Goal: Information Seeking & Learning: Learn about a topic

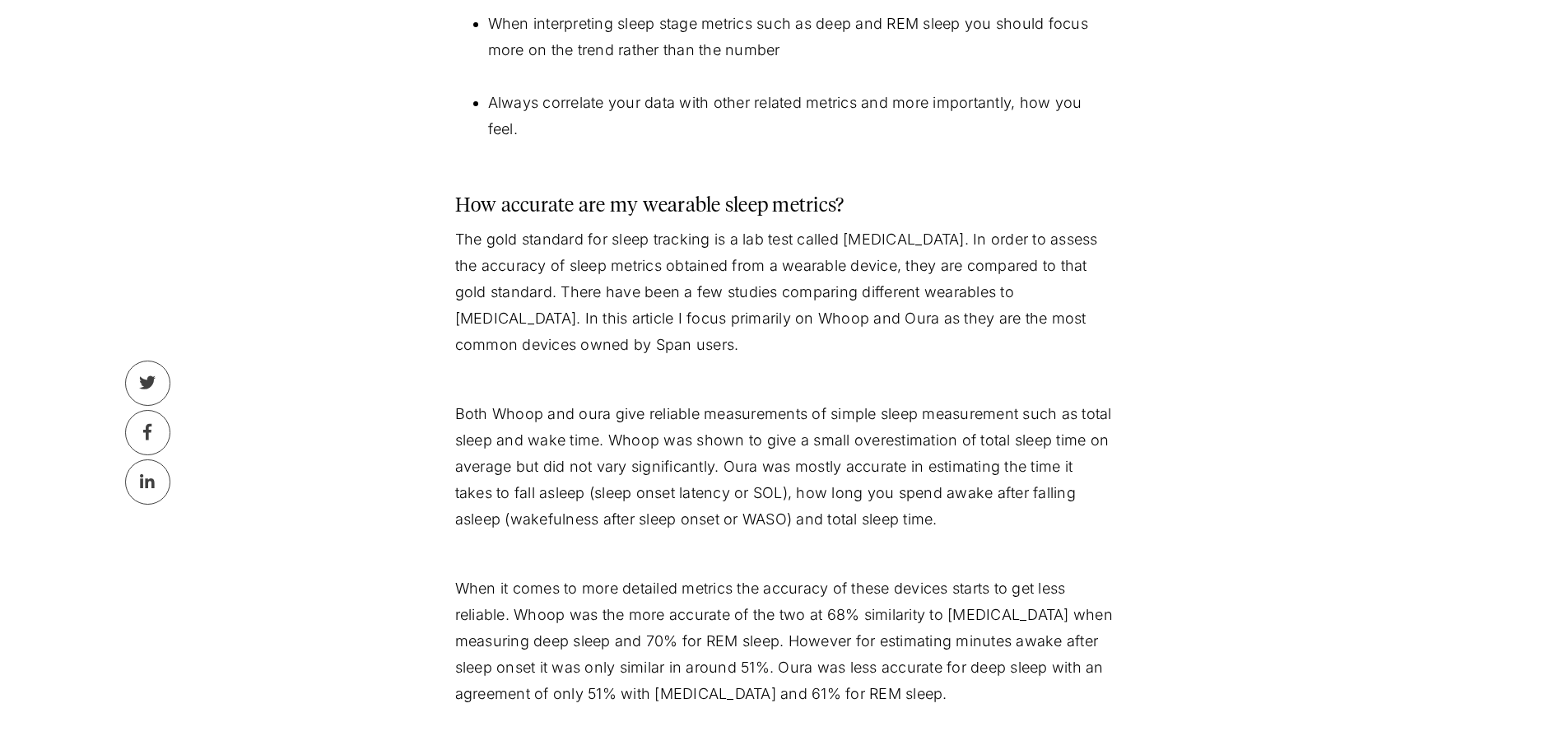
scroll to position [988, 0]
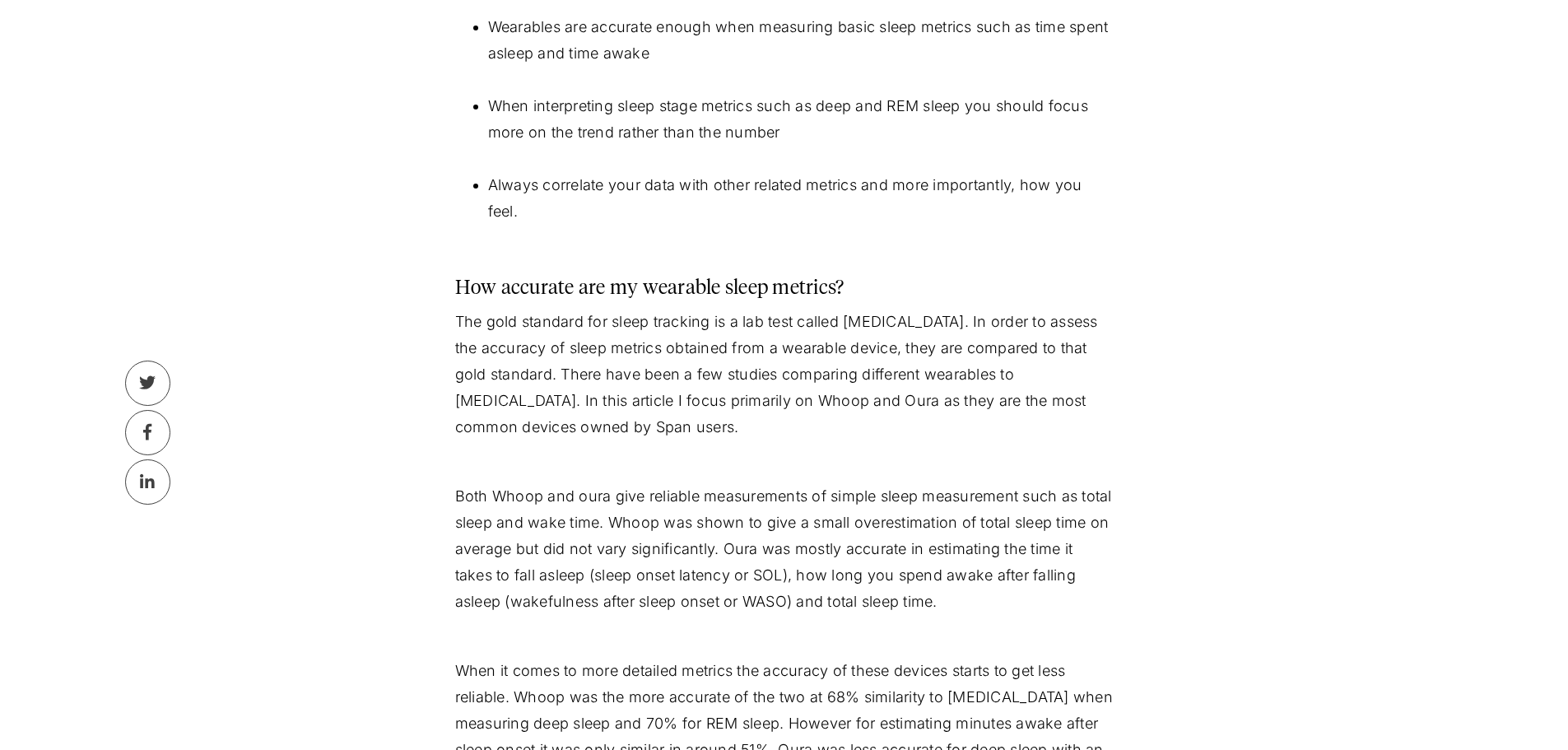
click at [691, 315] on p "The gold standard for sleep tracking is a lab test called [MEDICAL_DATA]. In or…" at bounding box center [784, 374] width 659 height 132
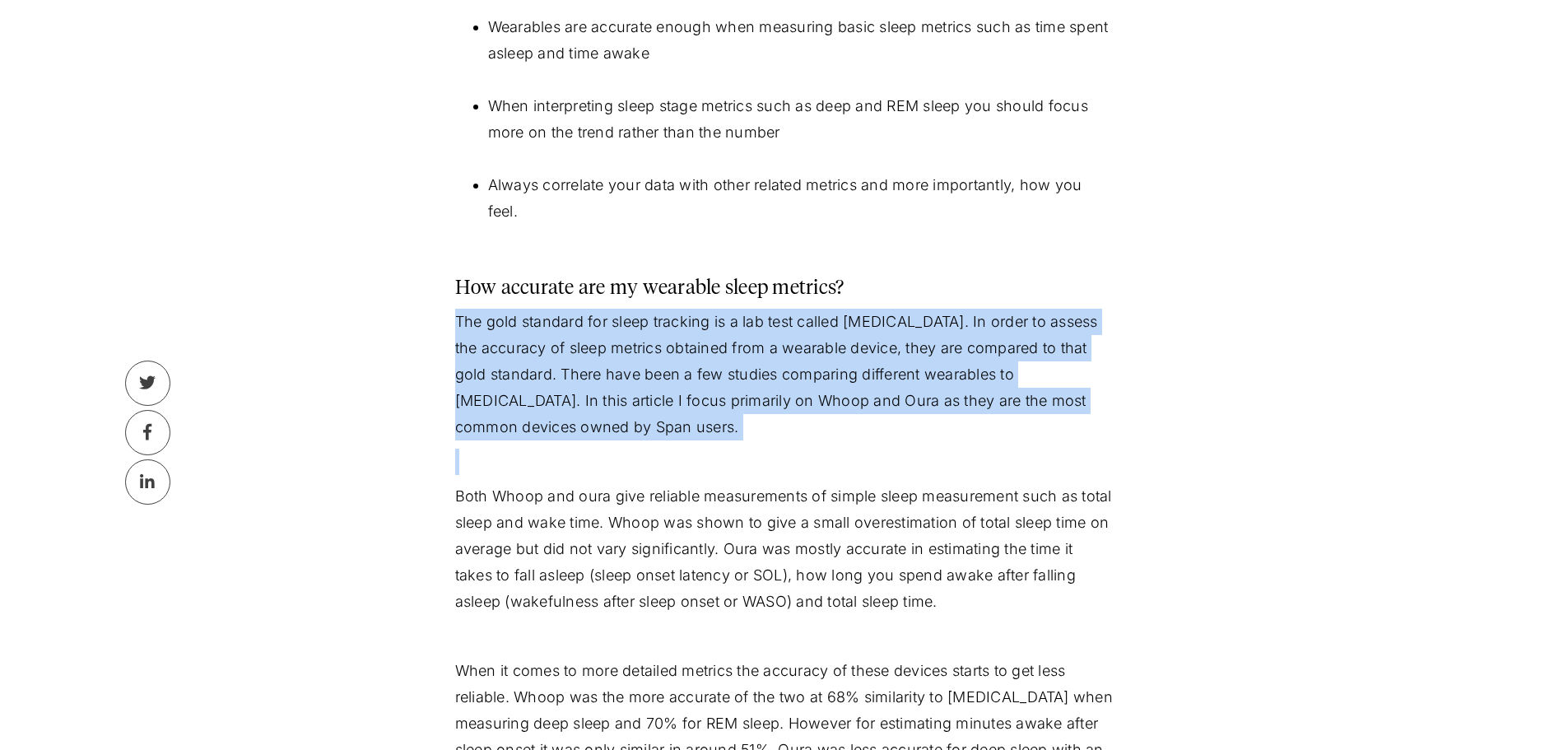
click at [691, 315] on p "The gold standard for sleep tracking is a lab test called [MEDICAL_DATA]. In or…" at bounding box center [784, 374] width 659 height 132
click at [689, 326] on p "The gold standard for sleep tracking is a lab test called [MEDICAL_DATA]. In or…" at bounding box center [784, 374] width 659 height 132
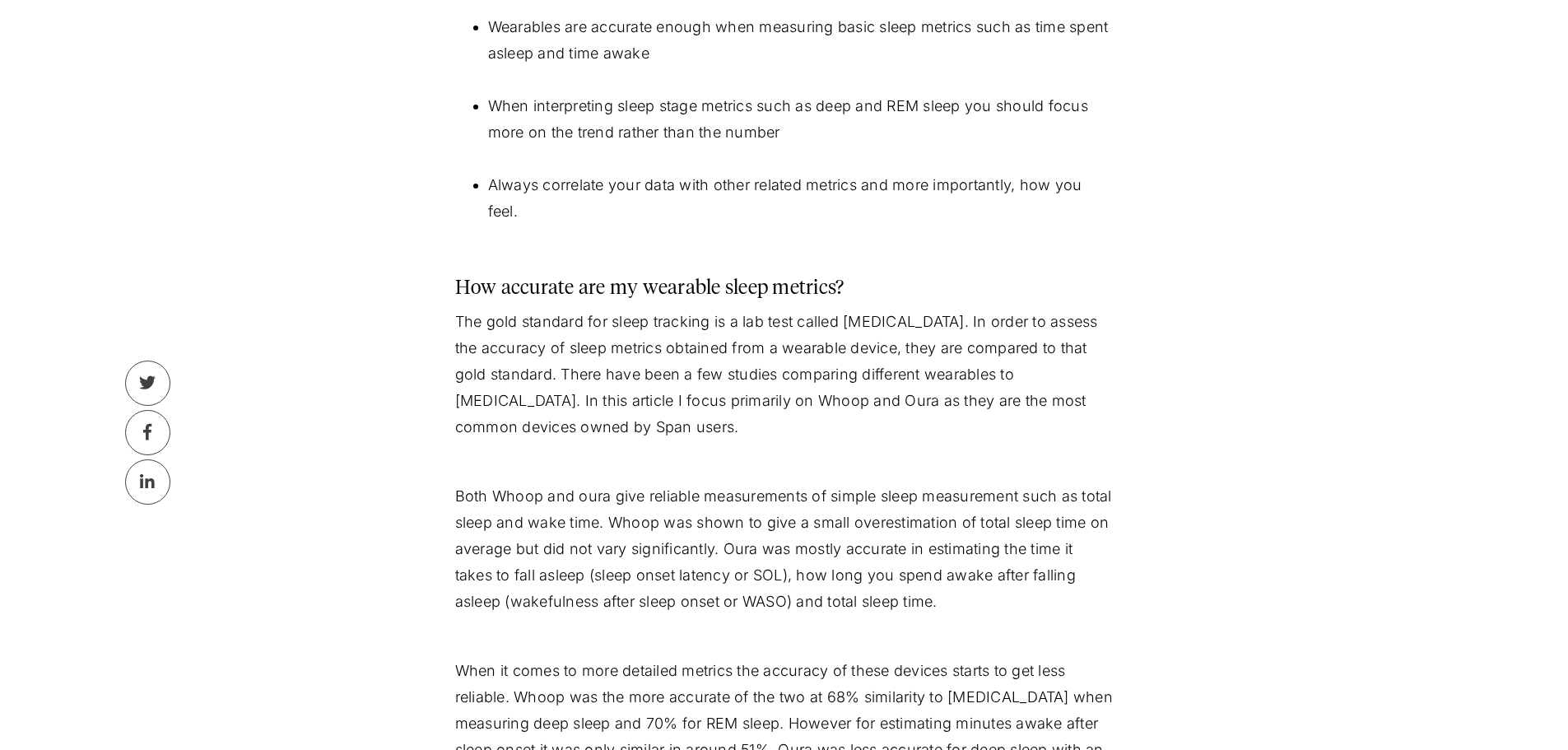
click at [659, 348] on p "The gold standard for sleep tracking is a lab test called [MEDICAL_DATA]. In or…" at bounding box center [784, 374] width 659 height 132
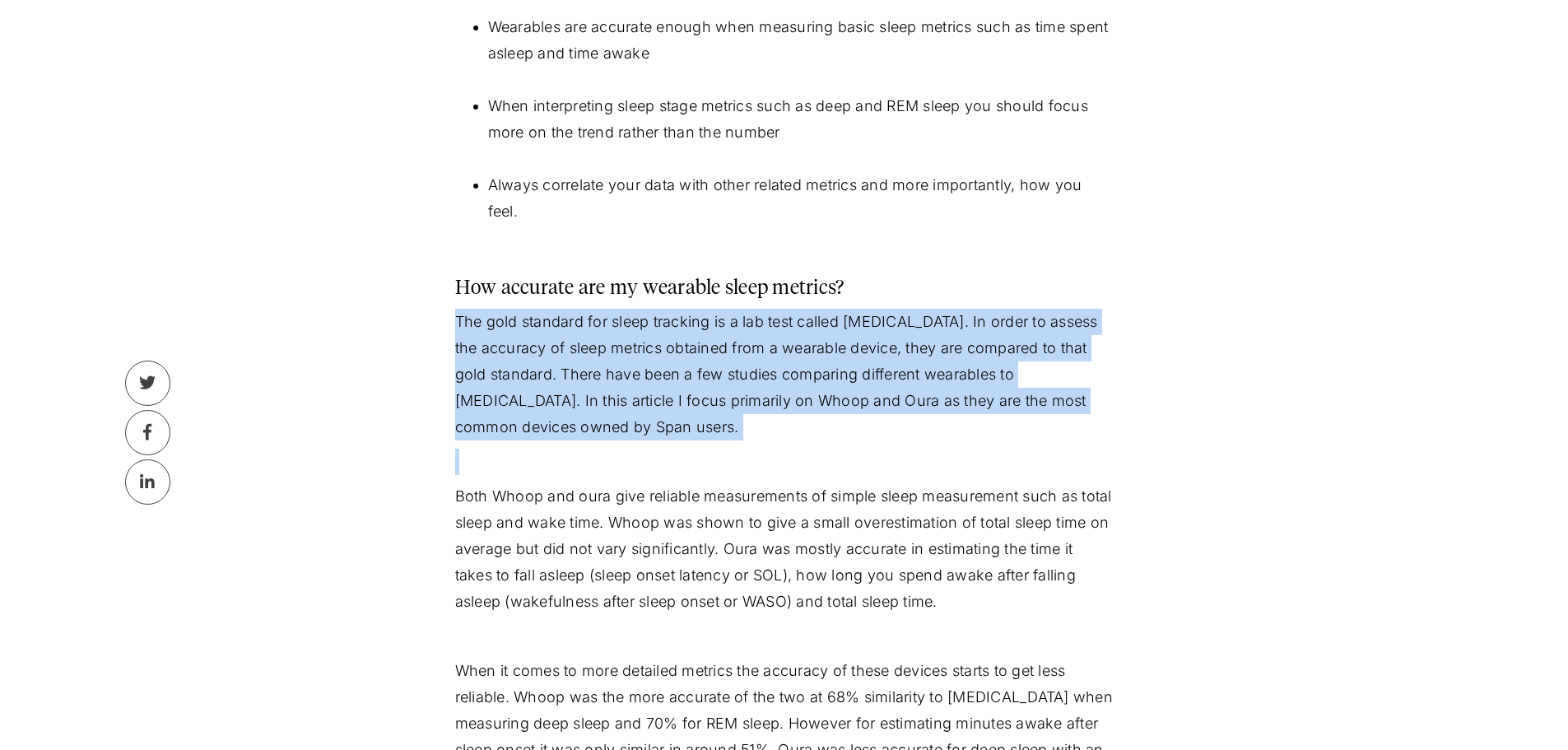
click at [659, 348] on p "The gold standard for sleep tracking is a lab test called [MEDICAL_DATA]. In or…" at bounding box center [784, 374] width 659 height 132
click at [662, 375] on p "The gold standard for sleep tracking is a lab test called [MEDICAL_DATA]. In or…" at bounding box center [784, 374] width 659 height 132
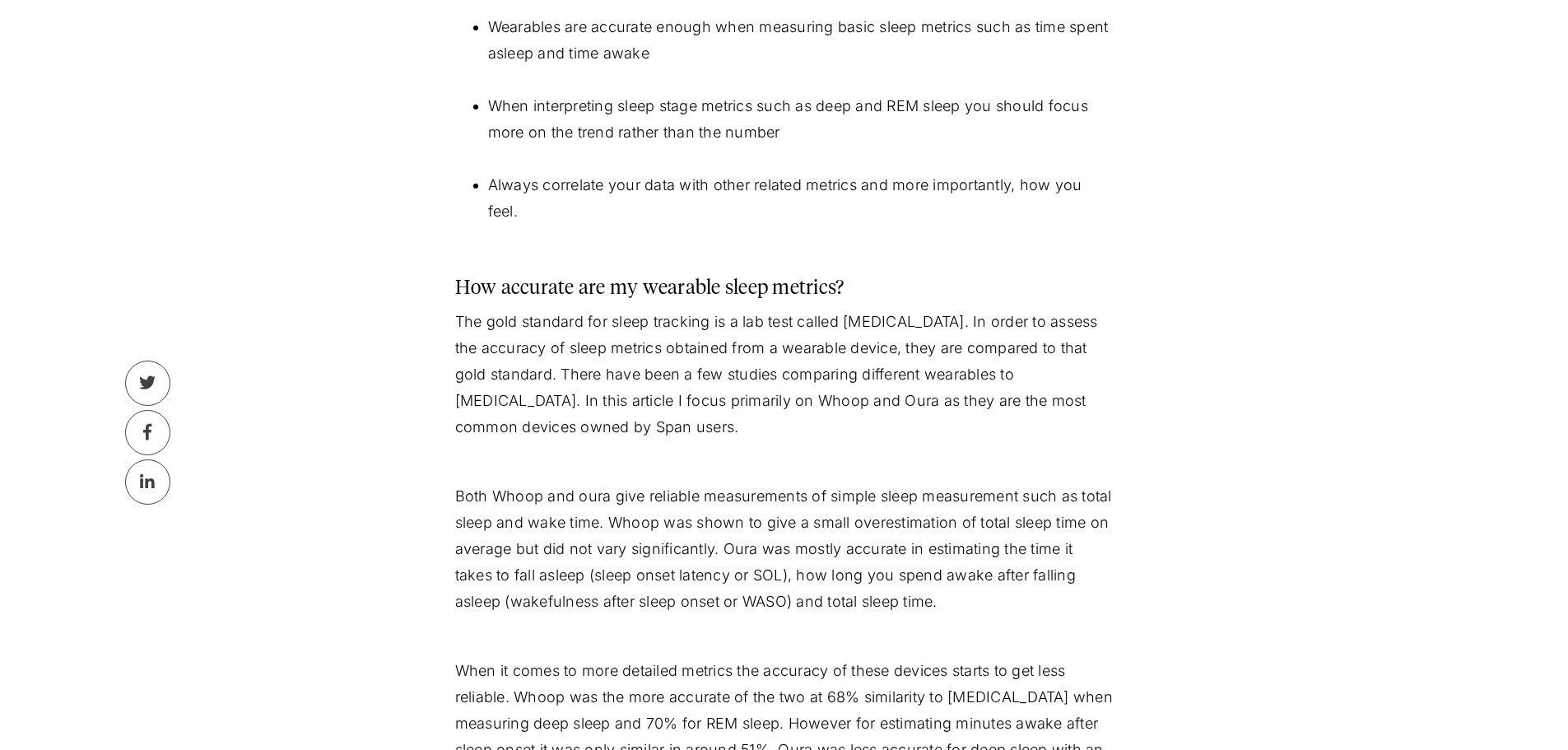
click at [779, 583] on p "Both Whoop and oura give reliable measurements of simple sleep measurement such…" at bounding box center [784, 549] width 659 height 132
click at [779, 581] on p "Both Whoop and oura give reliable measurements of simple sleep measurement such…" at bounding box center [784, 549] width 659 height 132
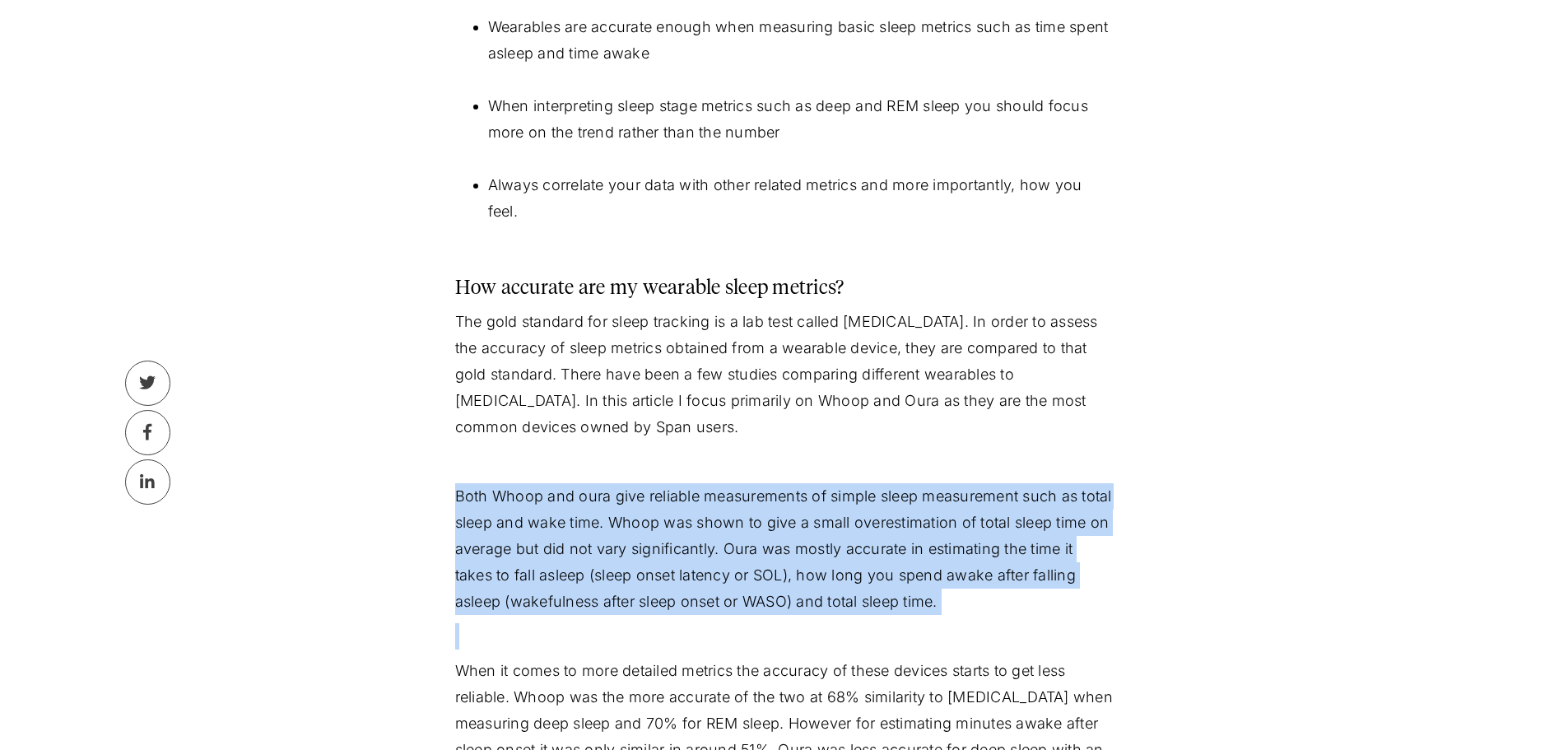
click at [779, 581] on p "Both Whoop and oura give reliable measurements of simple sleep measurement such…" at bounding box center [784, 549] width 659 height 132
click at [768, 599] on p "Both Whoop and oura give reliable measurements of simple sleep measurement such…" at bounding box center [784, 549] width 659 height 132
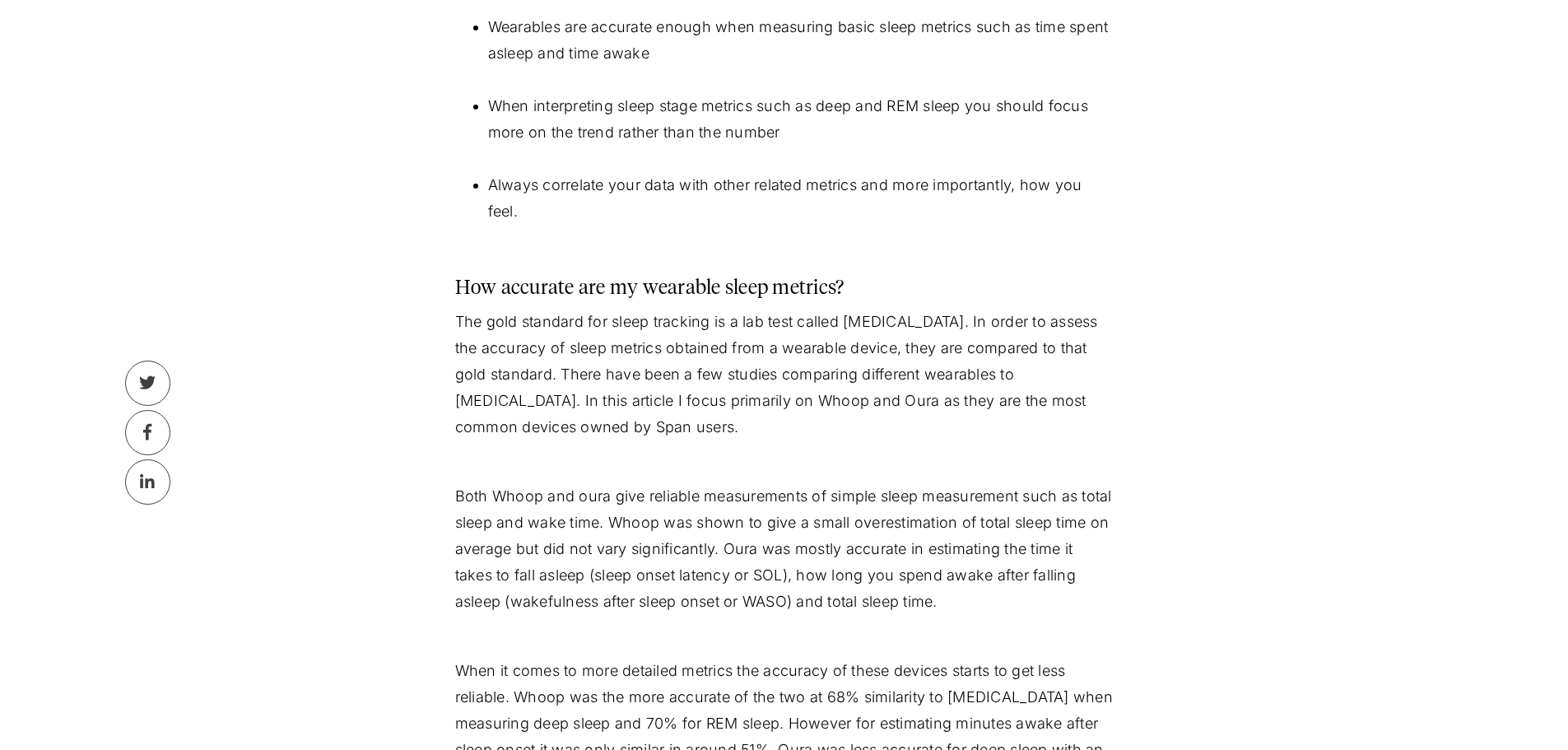
scroll to position [1153, 0]
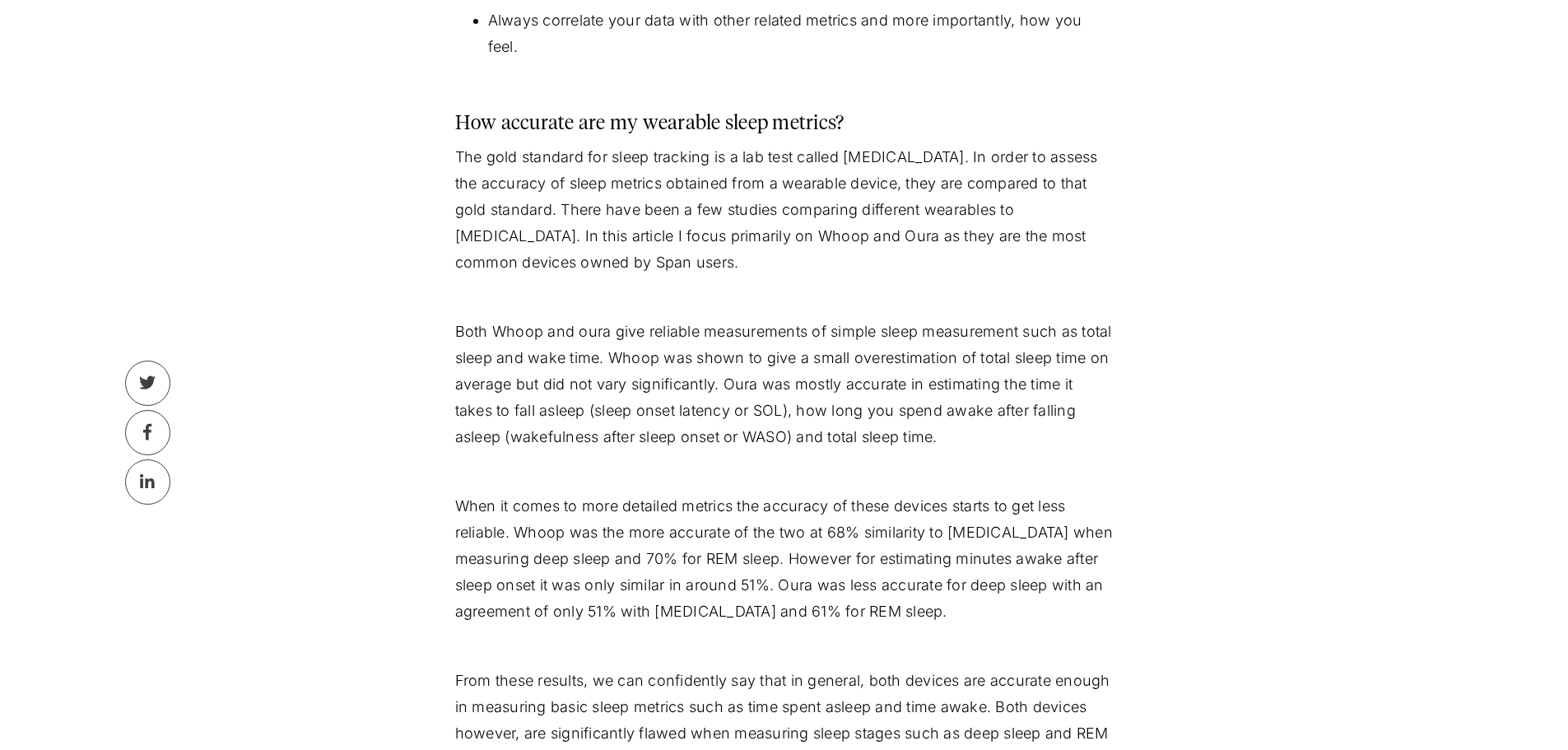
click at [740, 511] on p "When it comes to more detailed metrics the accuracy of these devices starts to …" at bounding box center [784, 559] width 659 height 132
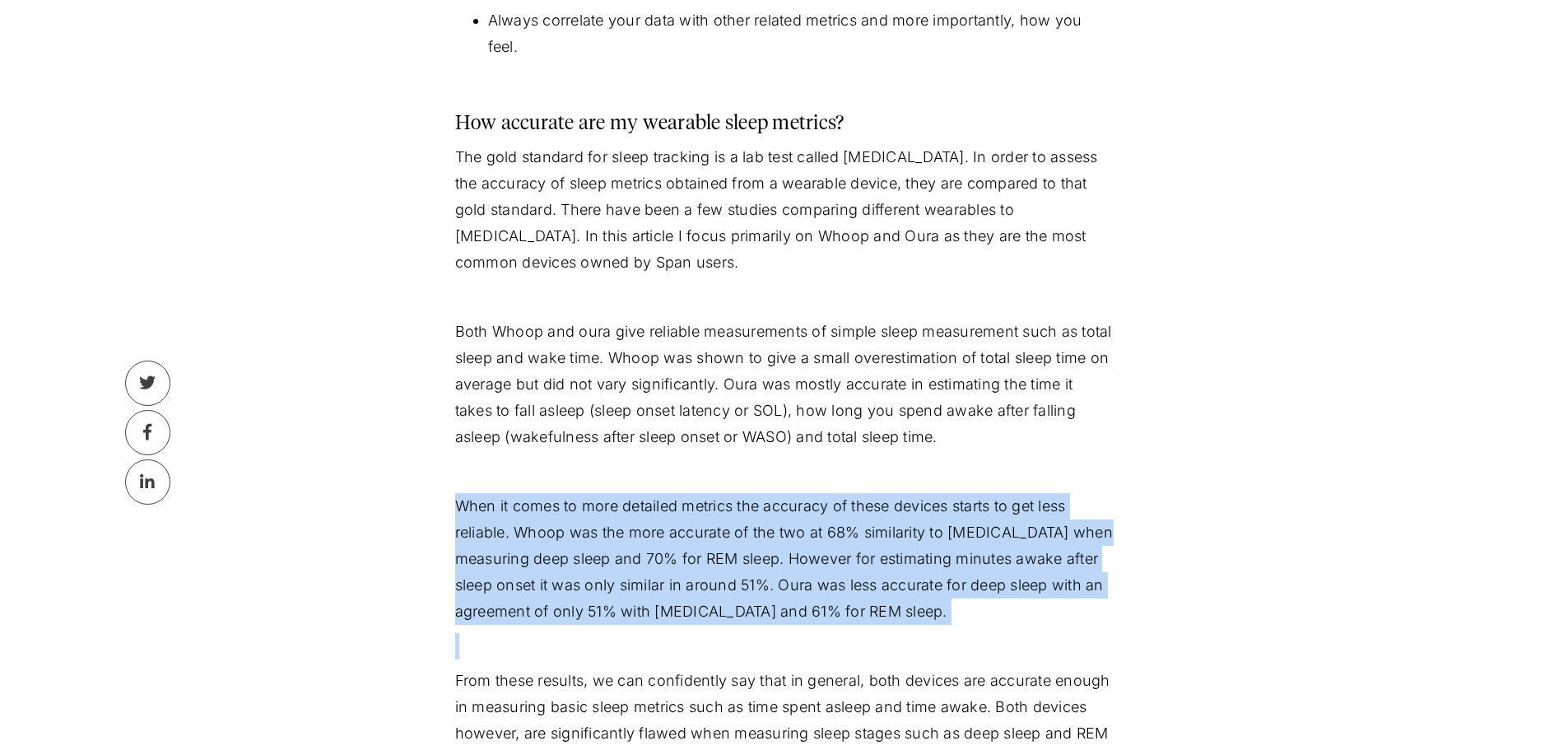
click at [740, 511] on p "When it comes to more detailed metrics the accuracy of these devices starts to …" at bounding box center [784, 559] width 659 height 132
click at [741, 538] on p "When it comes to more detailed metrics the accuracy of these devices starts to …" at bounding box center [784, 559] width 659 height 132
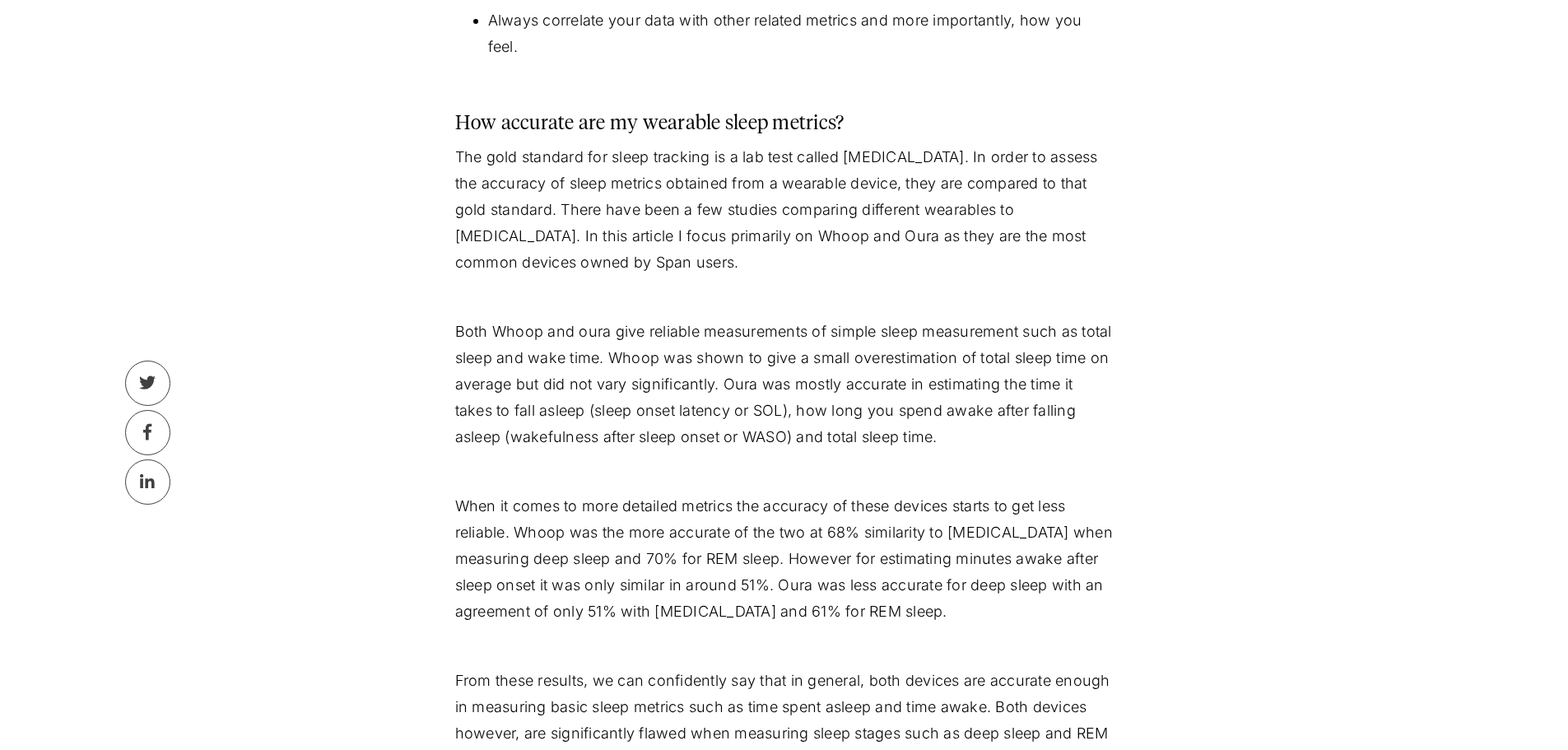
click at [730, 564] on p "When it comes to more detailed metrics the accuracy of these devices starts to …" at bounding box center [784, 559] width 659 height 132
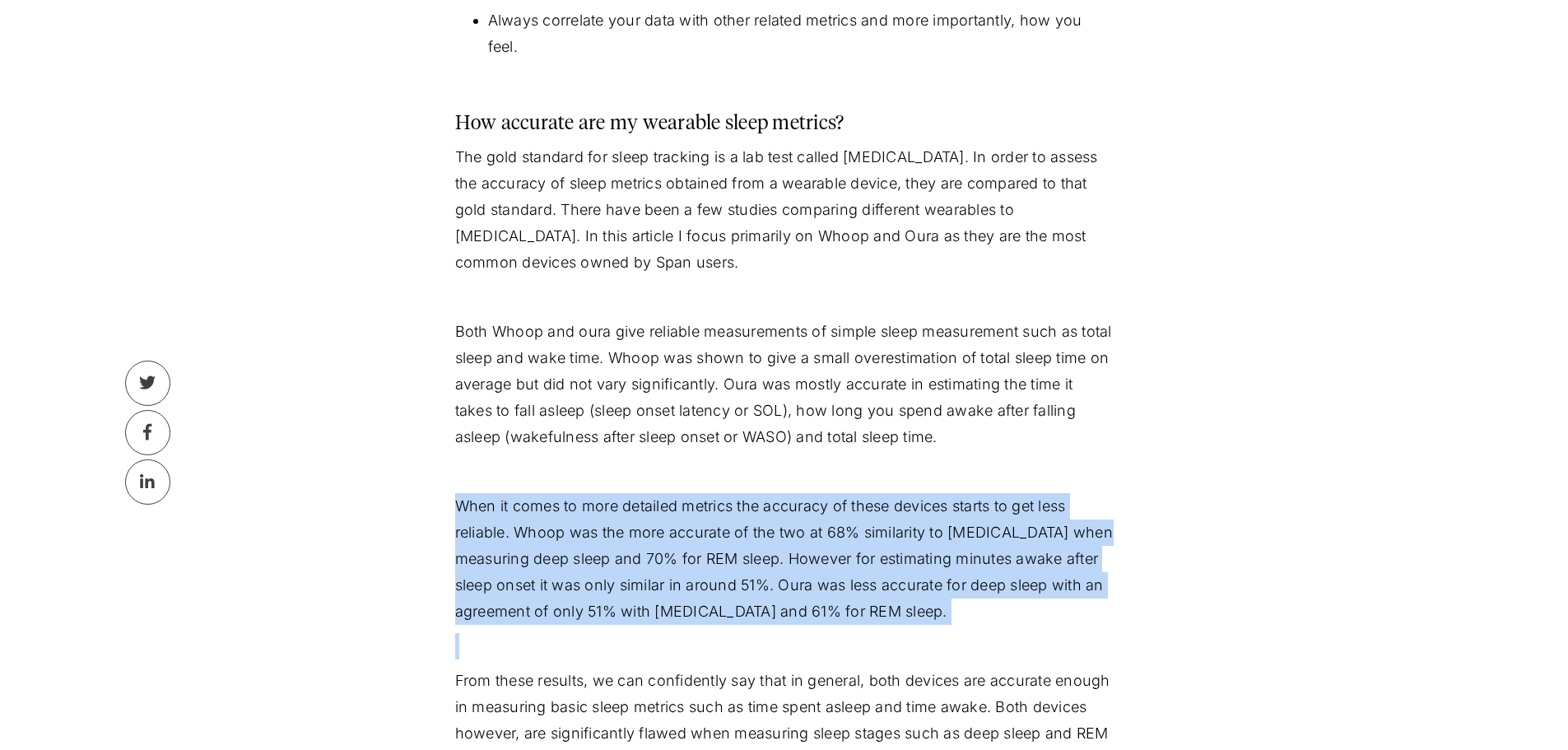
click at [730, 564] on p "When it comes to more detailed metrics the accuracy of these devices starts to …" at bounding box center [784, 559] width 659 height 132
click at [738, 594] on p "When it comes to more detailed metrics the accuracy of these devices starts to …" at bounding box center [784, 559] width 659 height 132
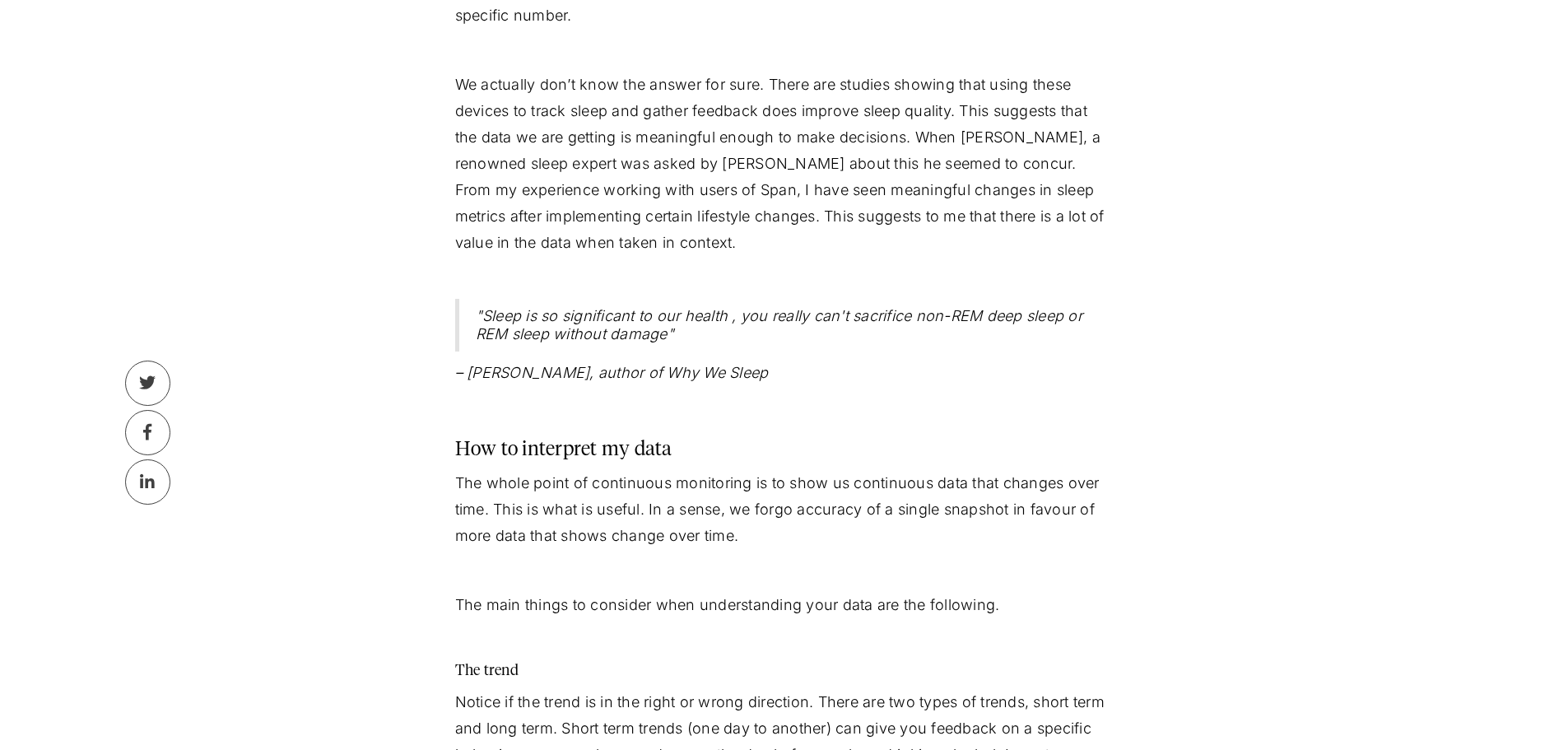
scroll to position [2223, 0]
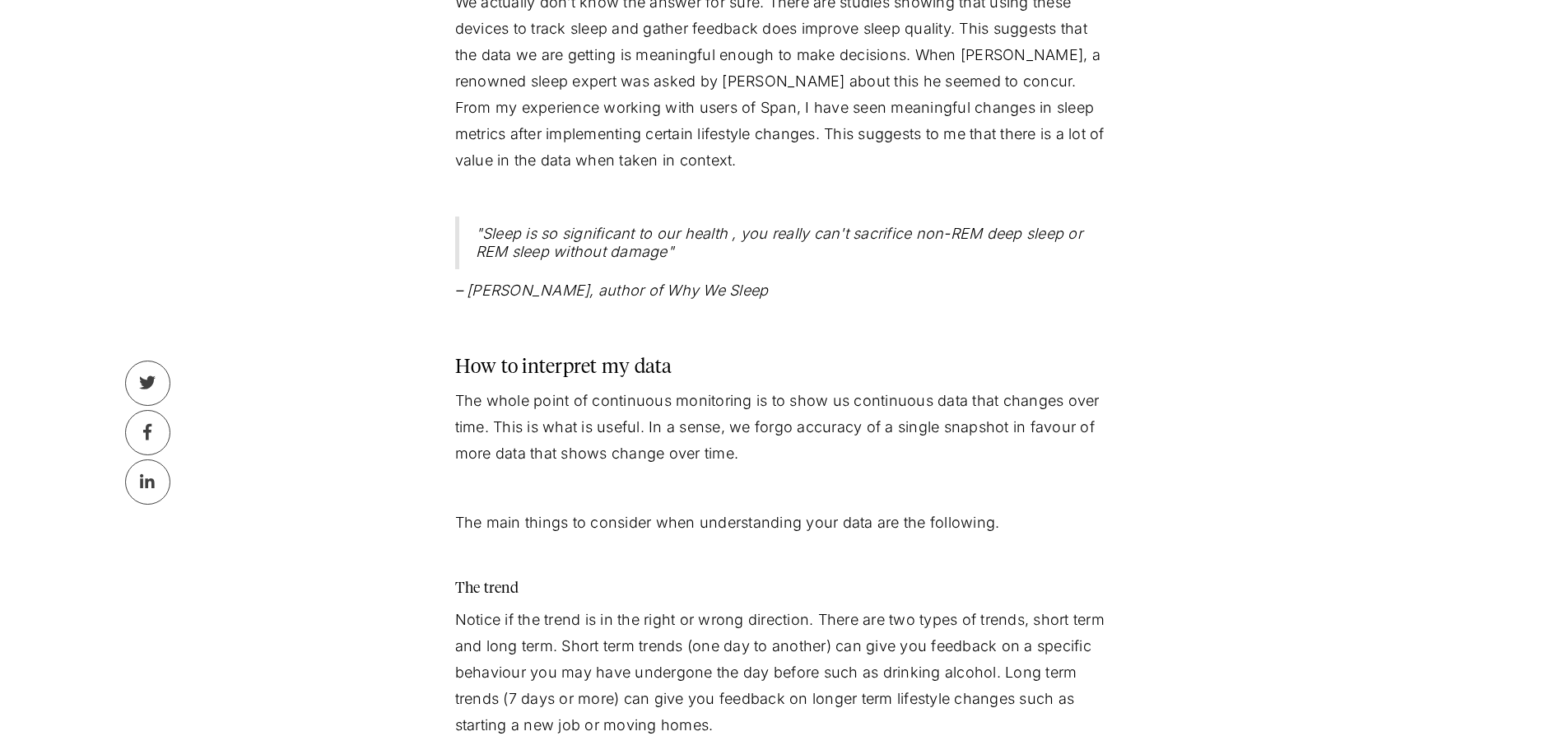
drag, startPoint x: 727, startPoint y: 589, endPoint x: 602, endPoint y: 594, distance: 125.1
click at [603, 594] on h4 "The trend" at bounding box center [784, 589] width 659 height 20
